Goal: Information Seeking & Learning: Find specific fact

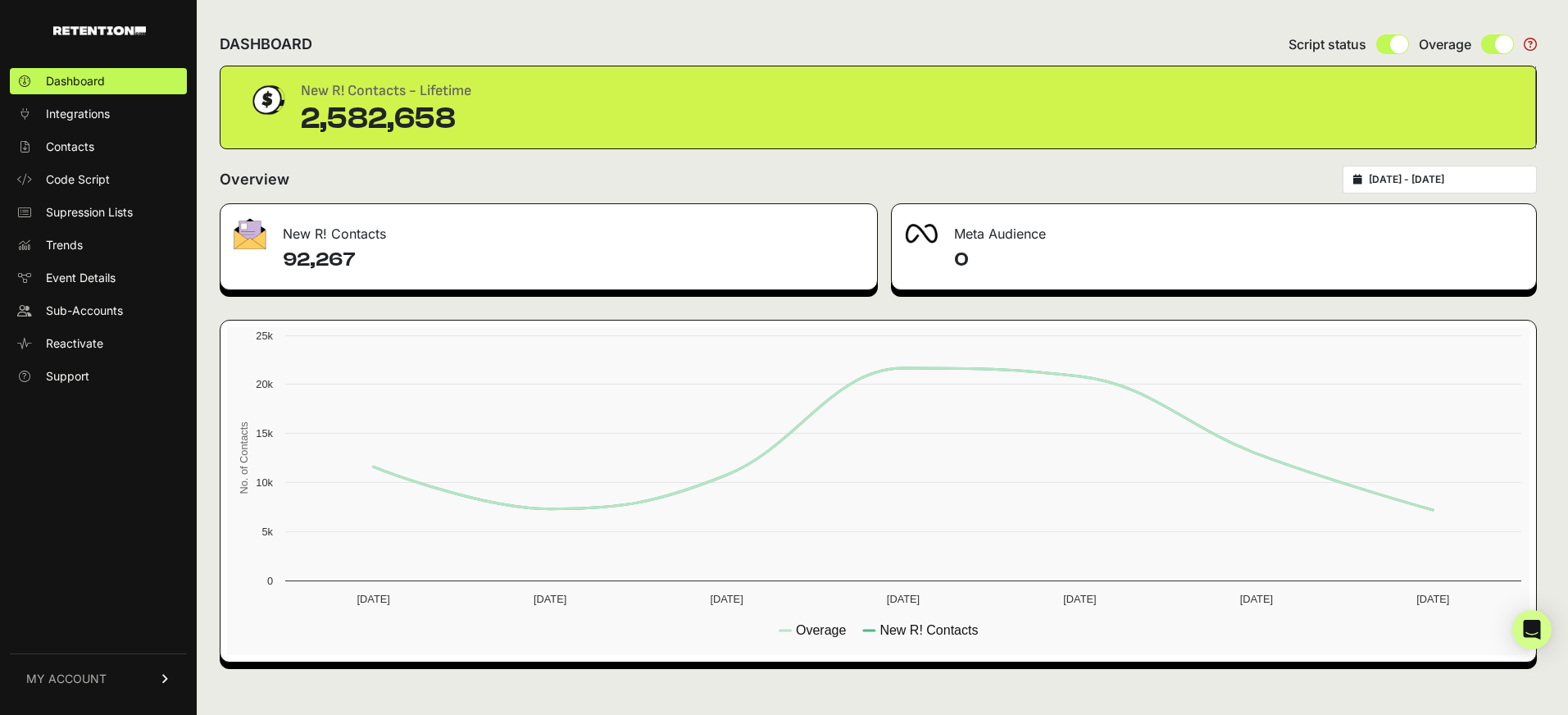
click at [153, 677] on link "MY ACCOUNT" at bounding box center [98, 679] width 177 height 50
click at [123, 681] on link "Sign Out" at bounding box center [98, 690] width 177 height 27
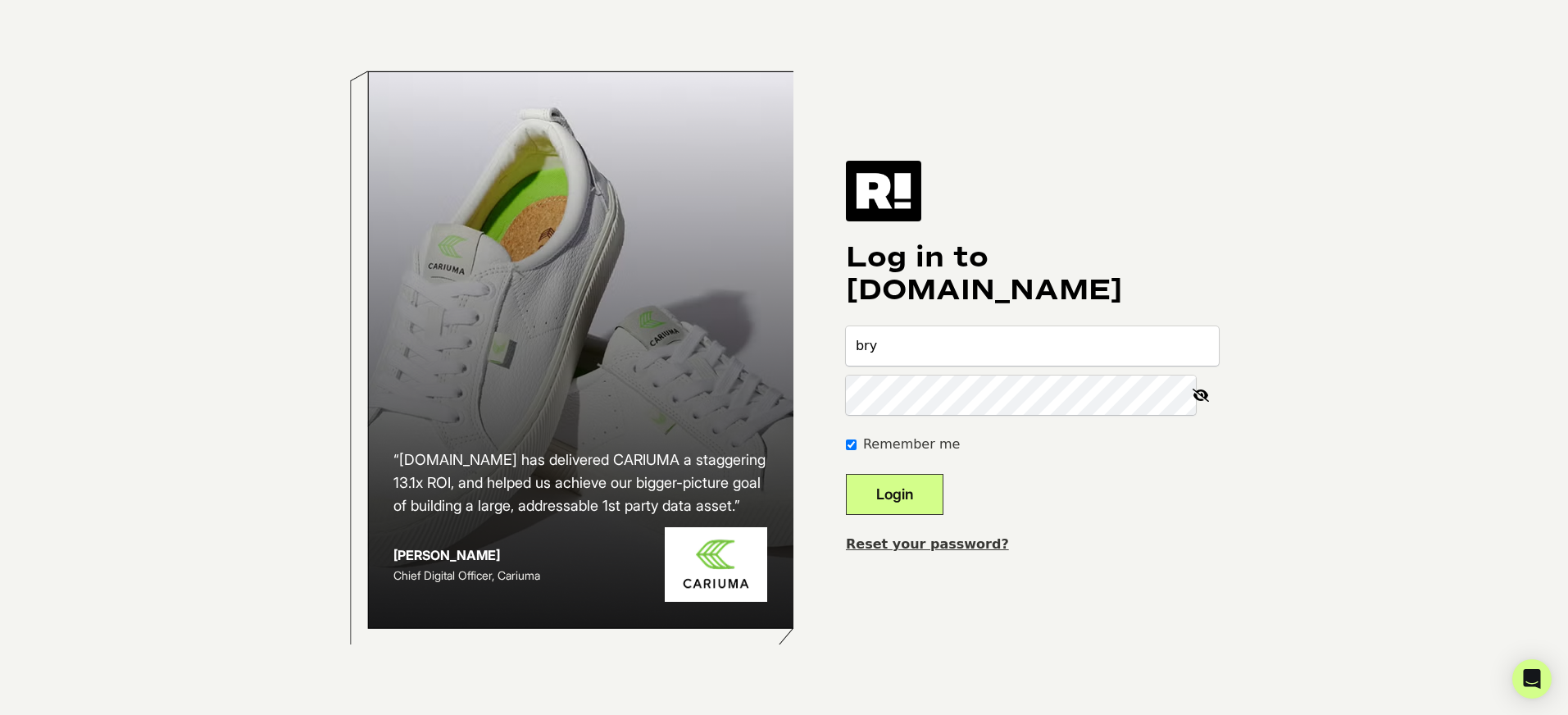
type input "Bryan@heavy.com"
click at [846, 474] on button "Login" at bounding box center [895, 495] width 98 height 41
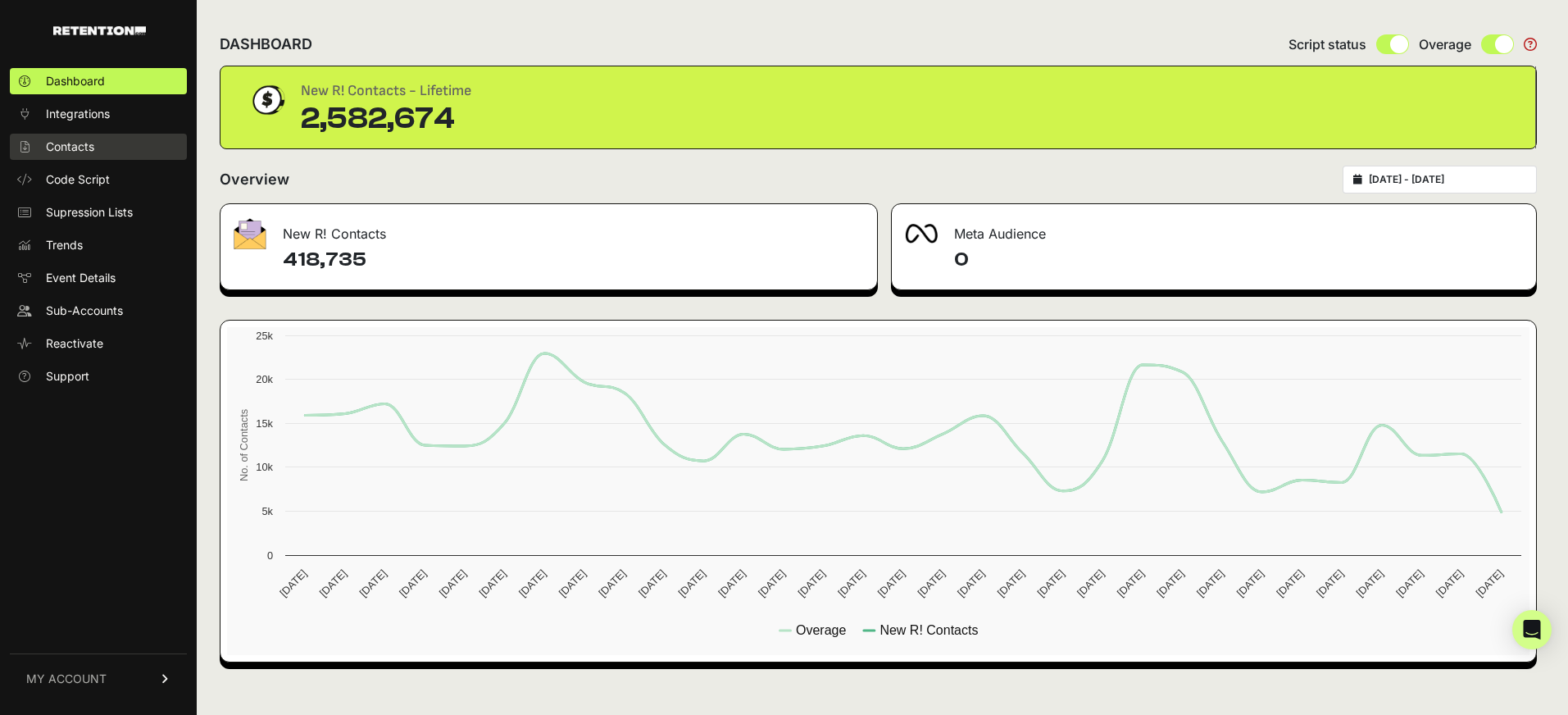
click at [89, 145] on span "Contacts" at bounding box center [70, 147] width 48 height 16
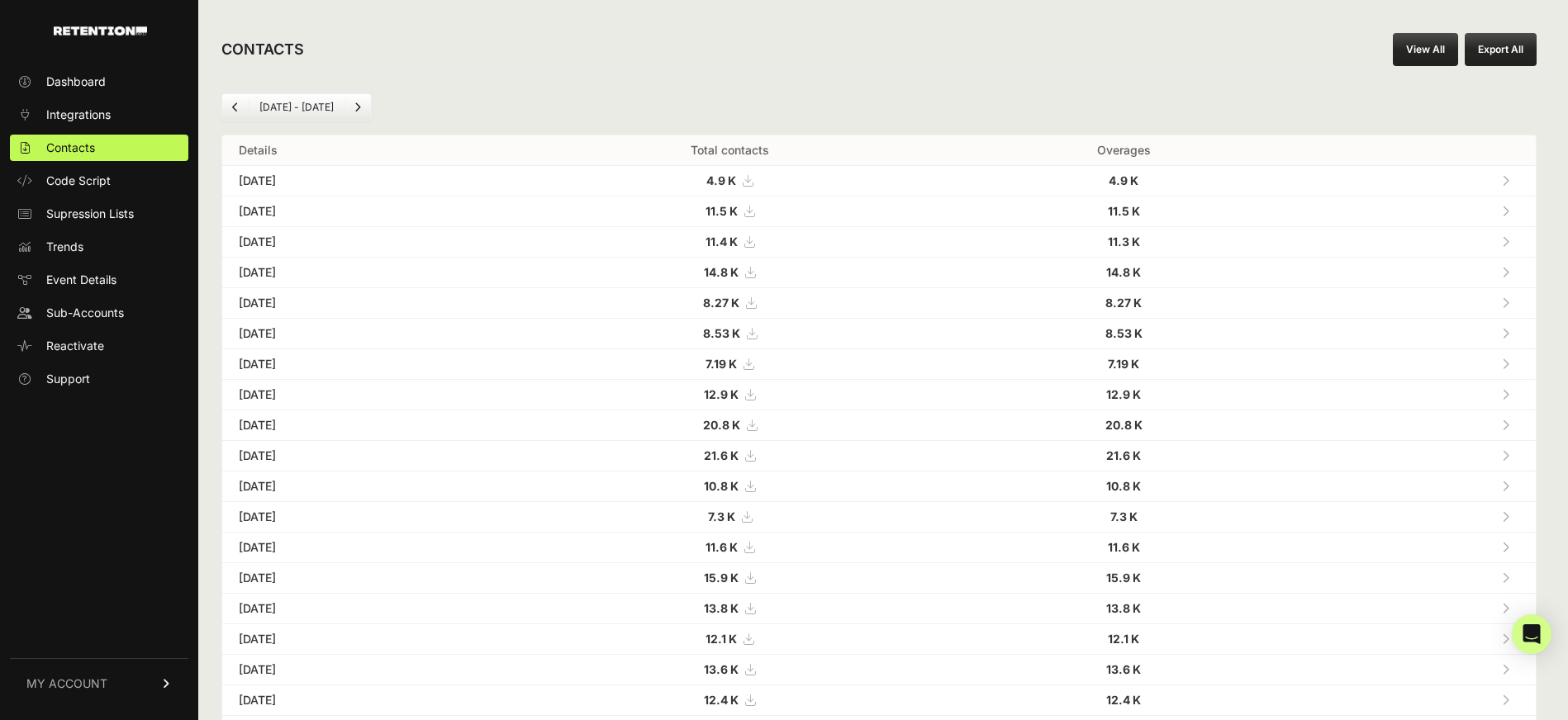
click at [1429, 44] on link "View All" at bounding box center [1426, 49] width 66 height 33
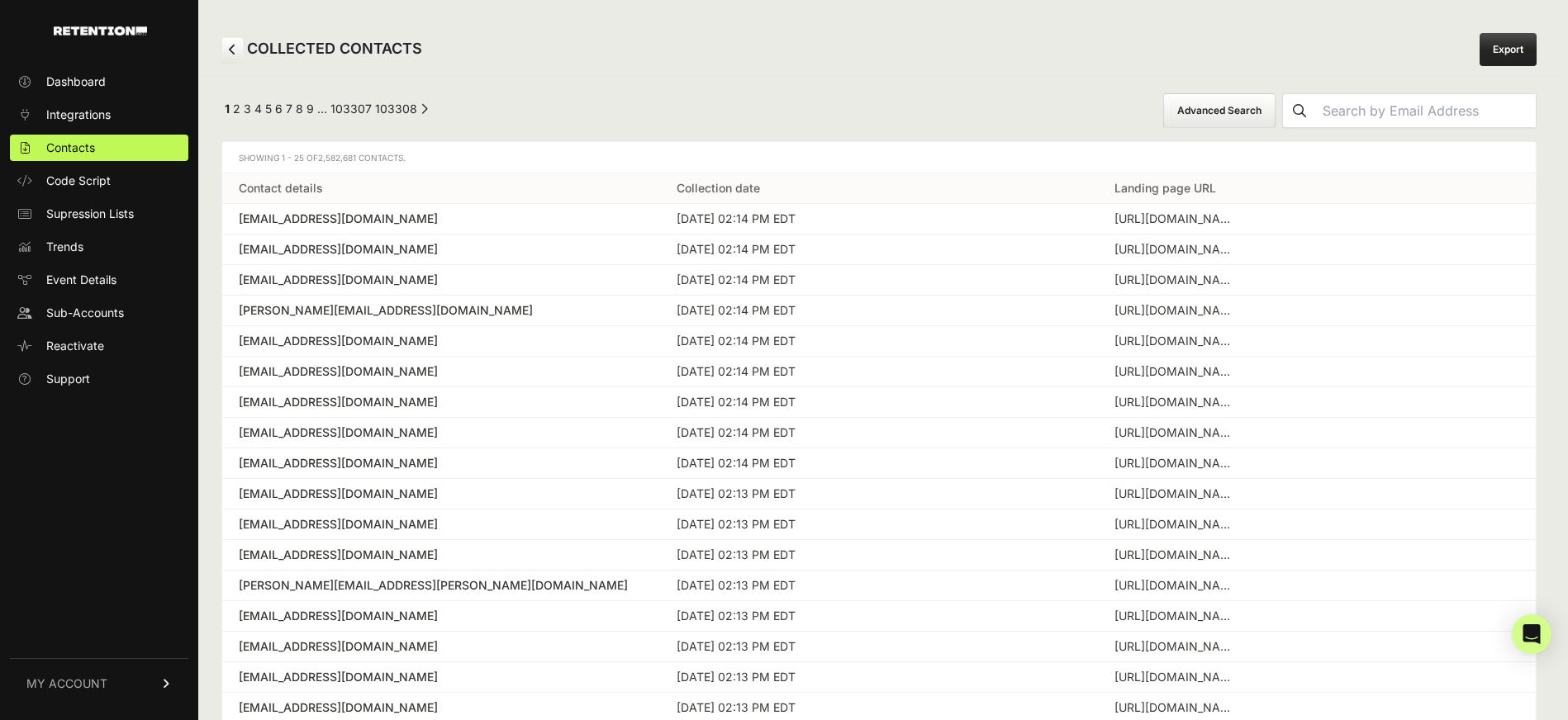
click at [1275, 120] on button "Advanced Search" at bounding box center [1219, 111] width 112 height 35
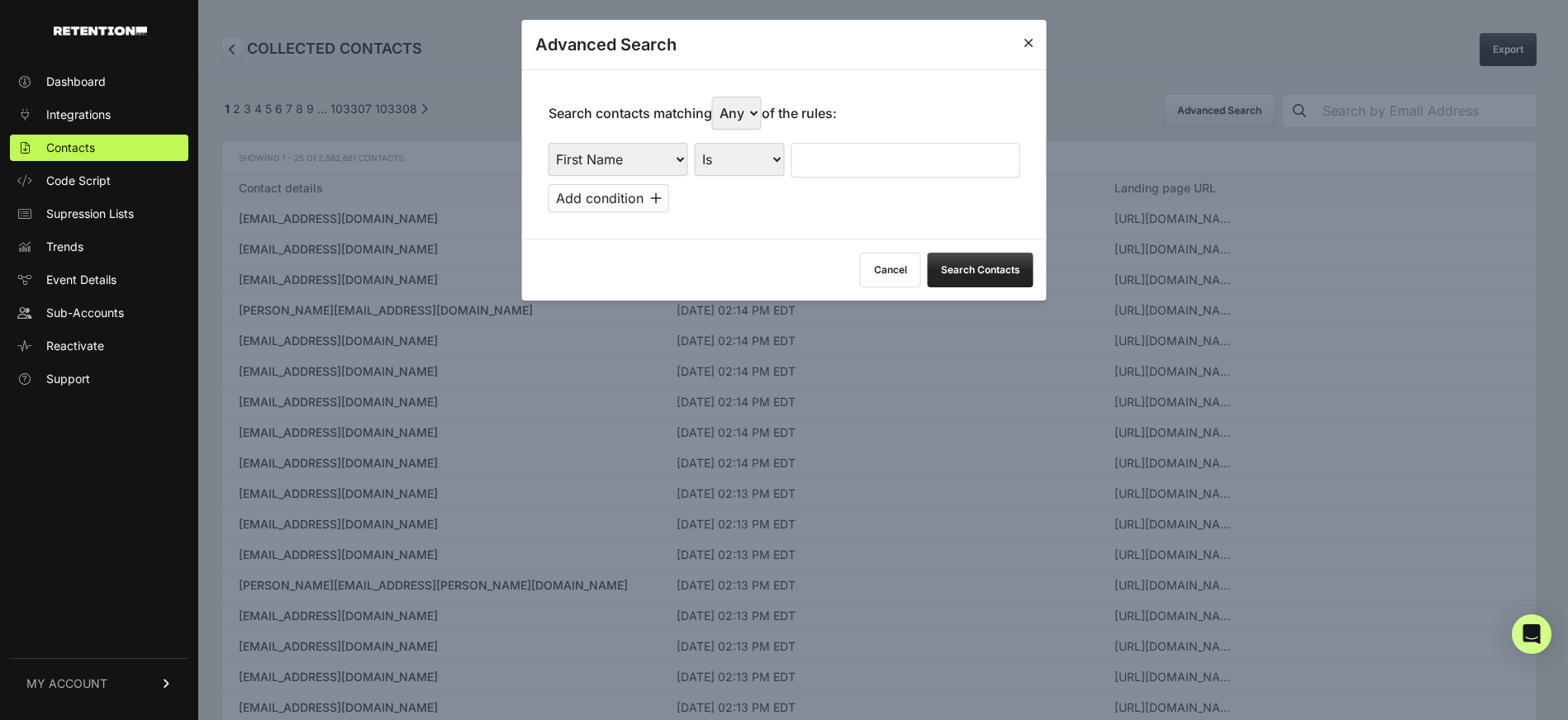
click at [657, 161] on select "First Name Last Name State City Email Email Domain Landing Domain Landing Page …" at bounding box center [618, 160] width 140 height 33
select select "referrer"
click at [755, 161] on select "Is Is not Contains Starts with" at bounding box center [740, 160] width 90 height 33
select select "contains"
click at [829, 161] on input "text" at bounding box center [906, 161] width 229 height 35
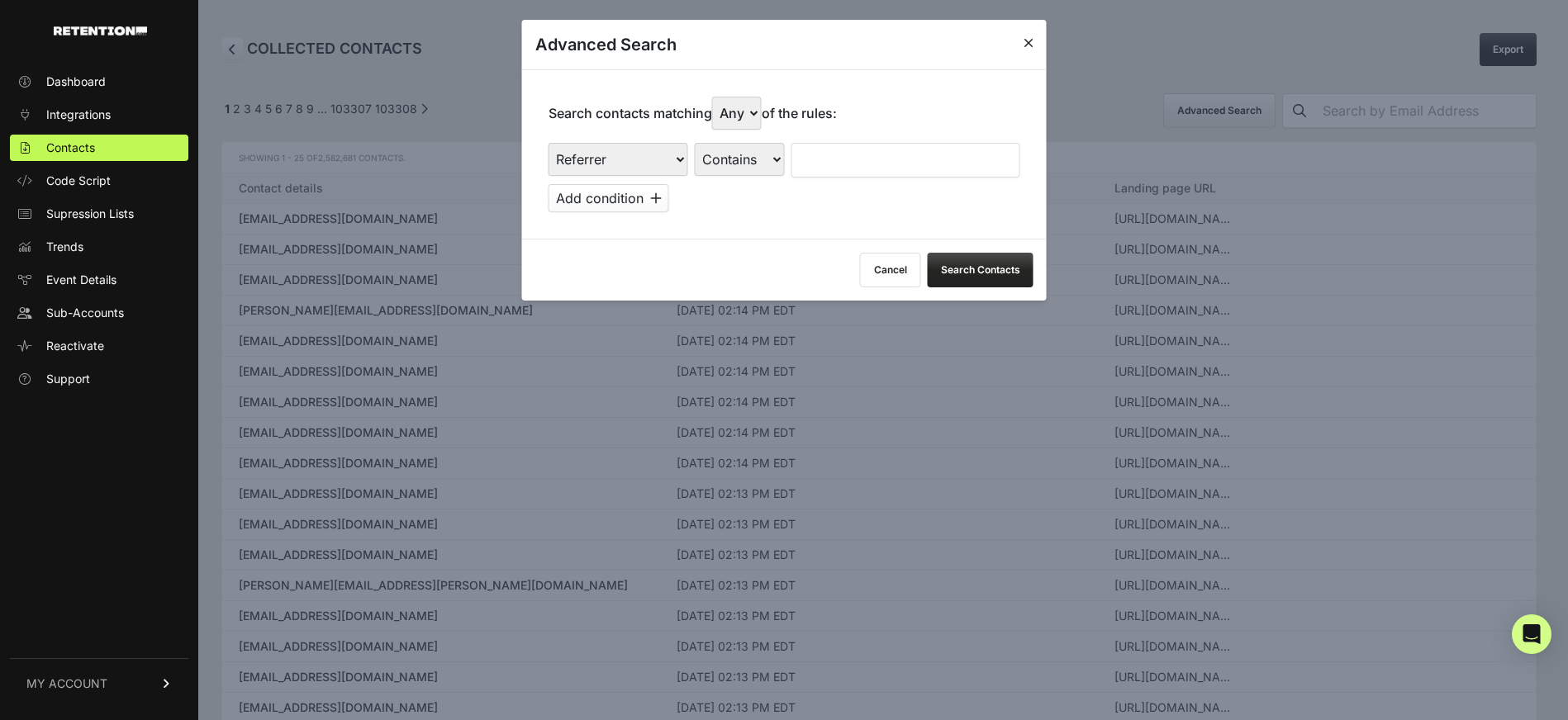
type input "facebook"
click at [989, 267] on button "Search Contacts" at bounding box center [980, 270] width 105 height 35
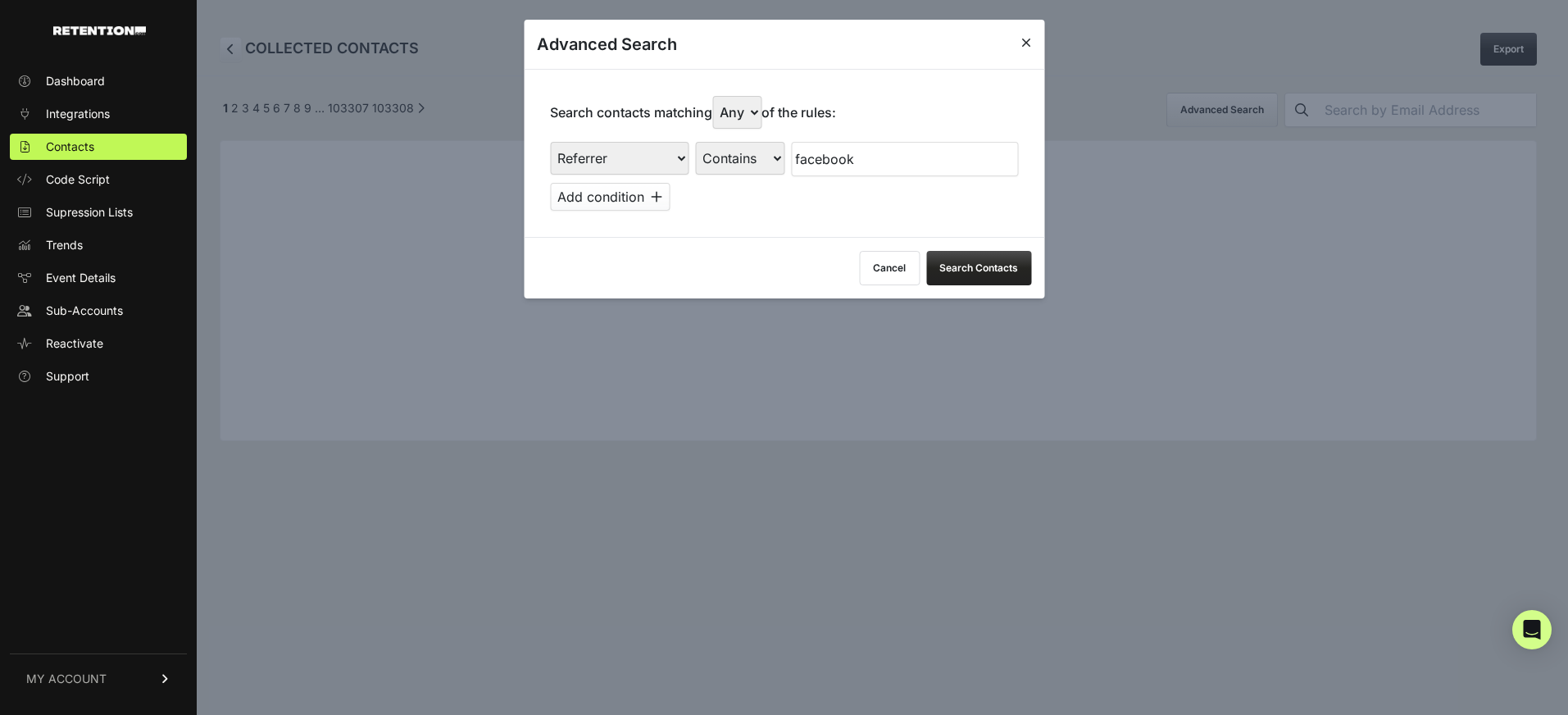
click at [1027, 43] on icon at bounding box center [1026, 42] width 9 height 13
